Goal: Find specific page/section: Find specific page/section

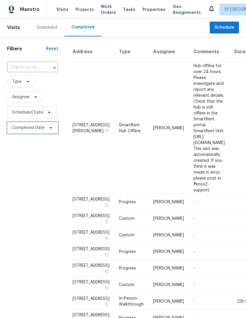
click at [28, 127] on span "Completed Date" at bounding box center [28, 128] width 32 height 6
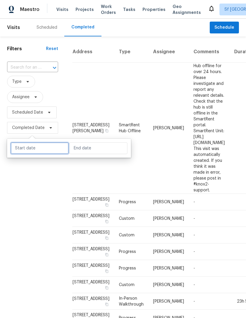
click at [31, 149] on input "text" at bounding box center [40, 148] width 58 height 12
select select "7"
select select "2025"
select select "8"
select select "2025"
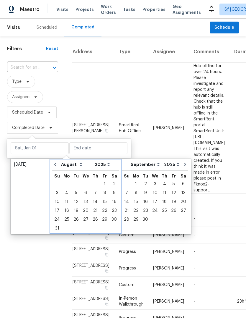
click at [55, 164] on icon "Go to previous month" at bounding box center [55, 164] width 2 height 3
select select "6"
select select "7"
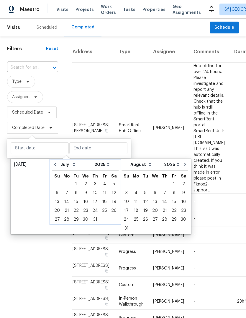
click at [54, 162] on button "Go to previous month" at bounding box center [55, 164] width 9 height 12
select select "5"
select select "6"
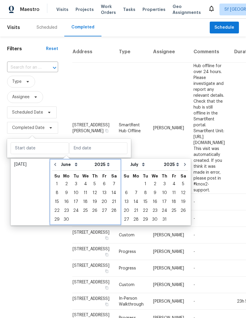
click at [54, 162] on button "Go to previous month" at bounding box center [55, 164] width 9 height 12
select select "4"
select select "5"
click at [53, 163] on icon "Go to previous month" at bounding box center [55, 164] width 5 height 5
select select "3"
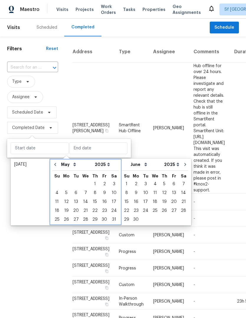
select select "4"
click at [53, 163] on button "Go to previous month" at bounding box center [55, 164] width 9 height 12
select select "2"
select select "3"
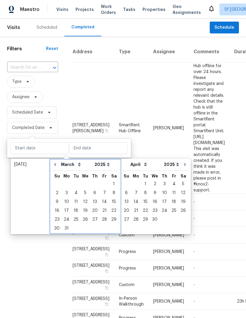
click at [53, 164] on icon "Go to previous month" at bounding box center [55, 164] width 5 height 5
select select "1"
select select "2"
click at [53, 163] on icon "Go to previous month" at bounding box center [55, 164] width 5 height 5
select select "0"
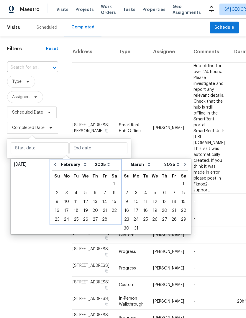
select select "1"
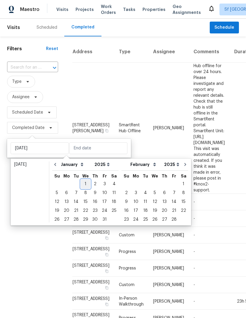
click at [83, 183] on div "1" at bounding box center [85, 184] width 9 height 8
type input "[DATE]"
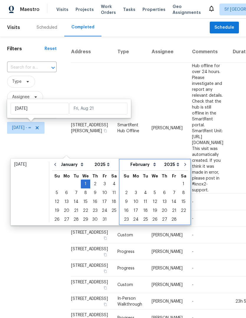
click at [183, 164] on icon "Go to next month" at bounding box center [185, 164] width 5 height 5
select select "1"
select select "2"
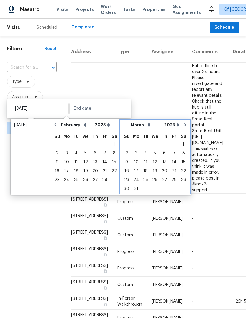
click at [183, 123] on icon "Go to next month" at bounding box center [185, 124] width 5 height 5
select select "2"
select select "3"
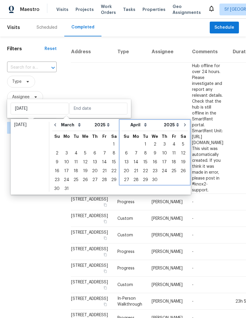
click at [183, 123] on icon "Go to next month" at bounding box center [185, 124] width 5 height 5
select select "3"
select select "4"
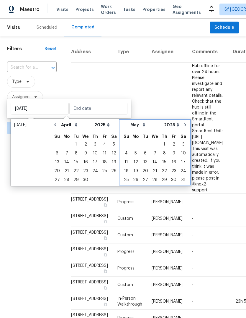
click at [183, 126] on icon "Go to next month" at bounding box center [185, 124] width 5 height 5
select select "4"
select select "5"
click at [183, 125] on icon "Go to next month" at bounding box center [185, 124] width 5 height 5
select select "5"
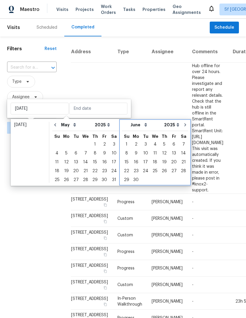
select select "6"
click at [183, 125] on icon "Go to next month" at bounding box center [185, 124] width 5 height 5
select select "6"
select select "7"
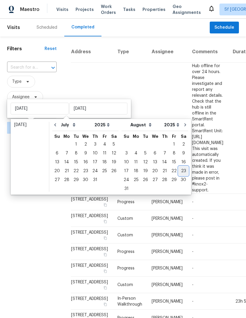
click at [180, 171] on div "23" at bounding box center [183, 171] width 9 height 8
type input "[DATE]"
select select "0"
select select "1"
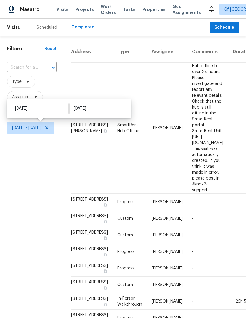
click at [41, 172] on div "Filters Reset ​ Type Assignee Scheduled Date [DATE] - [DATE]" at bounding box center [32, 280] width 64 height 489
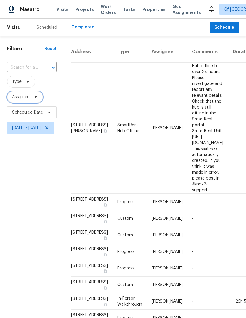
click at [20, 97] on span "Assignee" at bounding box center [20, 97] width 17 height 6
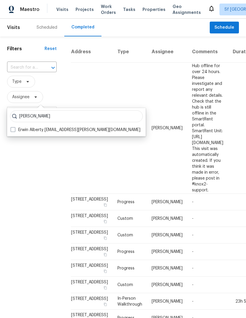
type input "[PERSON_NAME]"
click at [53, 132] on label "Erwin Alberty [EMAIL_ADDRESS][PERSON_NAME][DOMAIN_NAME]" at bounding box center [76, 130] width 130 height 6
click at [14, 131] on input "Erwin Alberty [EMAIL_ADDRESS][PERSON_NAME][DOMAIN_NAME]" at bounding box center [13, 129] width 4 height 4
checkbox input "true"
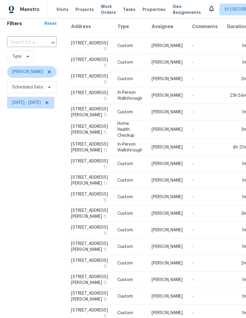
scroll to position [26, 0]
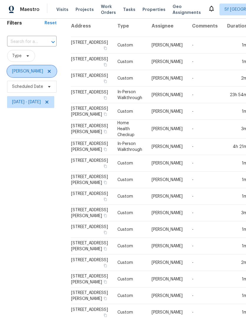
click at [47, 71] on icon at bounding box center [49, 71] width 5 height 5
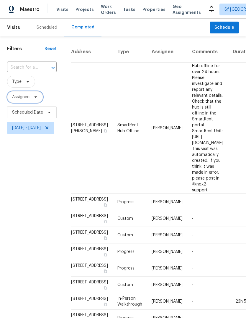
click at [29, 94] on span "Assignee" at bounding box center [25, 97] width 36 height 12
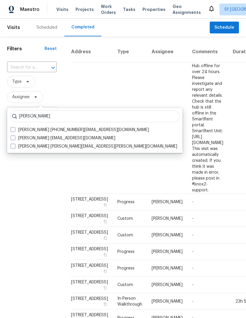
type input "[PERSON_NAME]"
click at [70, 147] on label "[PERSON_NAME] [PERSON_NAME][EMAIL_ADDRESS][PERSON_NAME][DOMAIN_NAME]" at bounding box center [94, 146] width 167 height 6
click at [14, 147] on input "[PERSON_NAME] [PERSON_NAME][EMAIL_ADDRESS][PERSON_NAME][DOMAIN_NAME]" at bounding box center [13, 145] width 4 height 4
checkbox input "true"
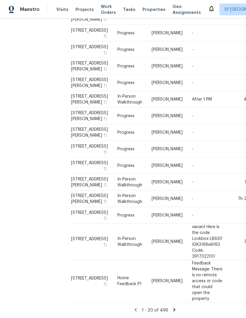
click at [63, 12] on span "Visits" at bounding box center [62, 9] width 12 height 6
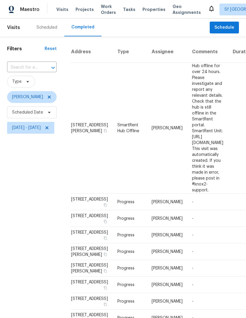
click at [57, 9] on span "Visits" at bounding box center [62, 9] width 12 height 6
